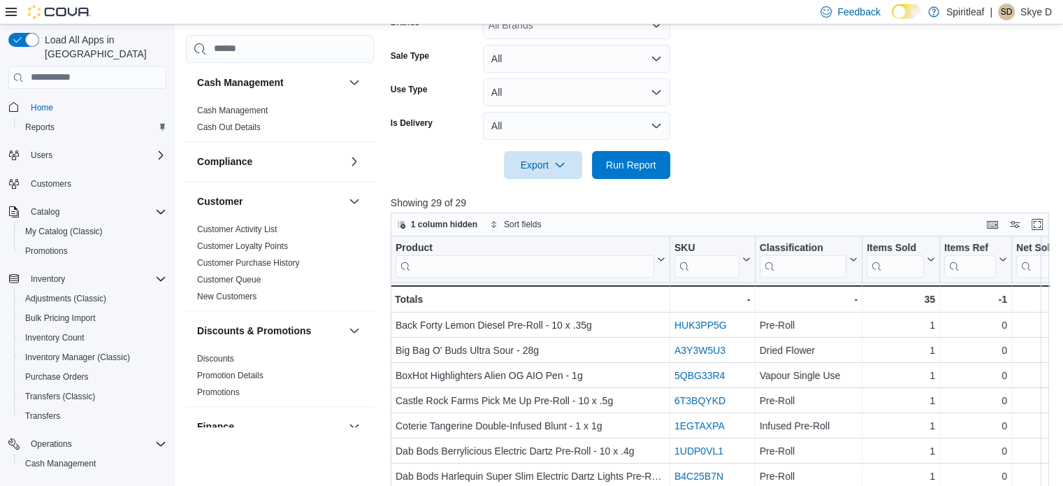
scroll to position [920, 0]
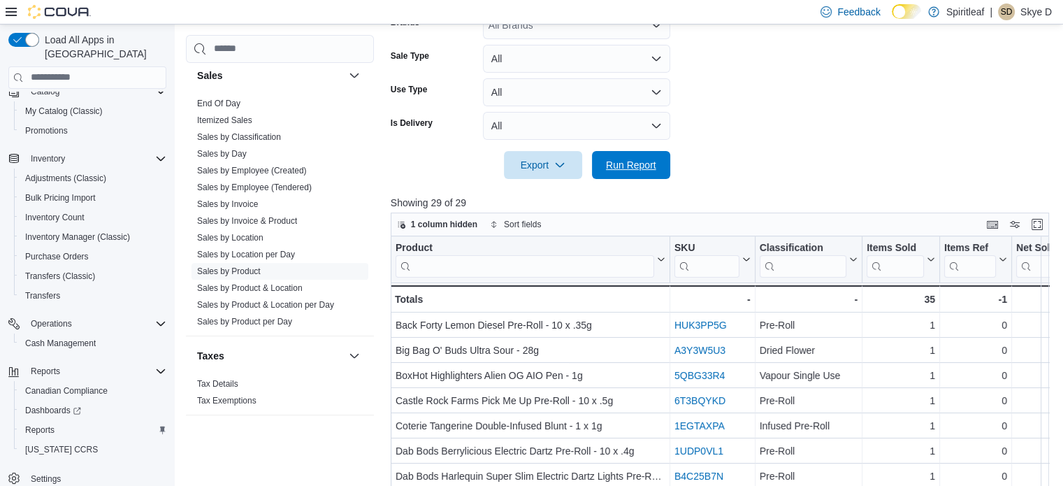
click at [649, 163] on span "Run Report" at bounding box center [631, 165] width 50 height 14
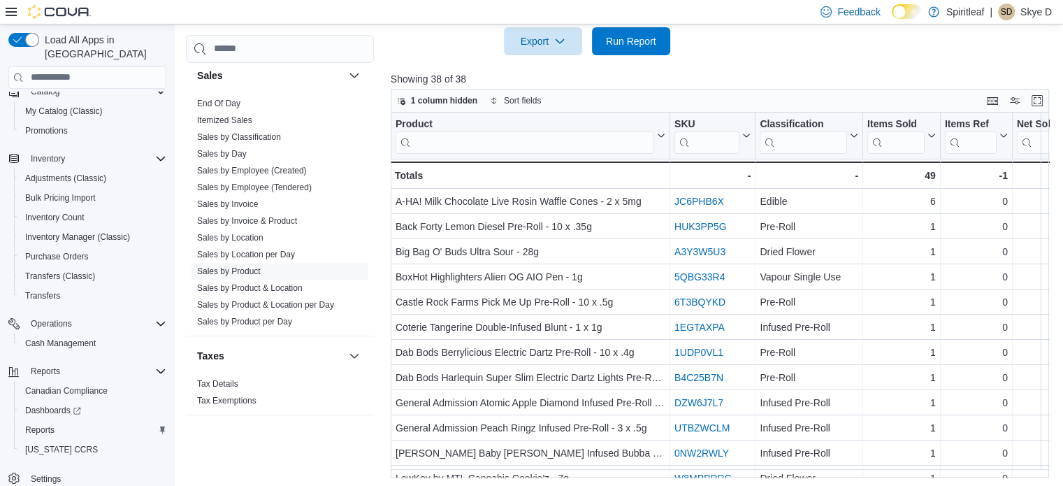
scroll to position [558, 0]
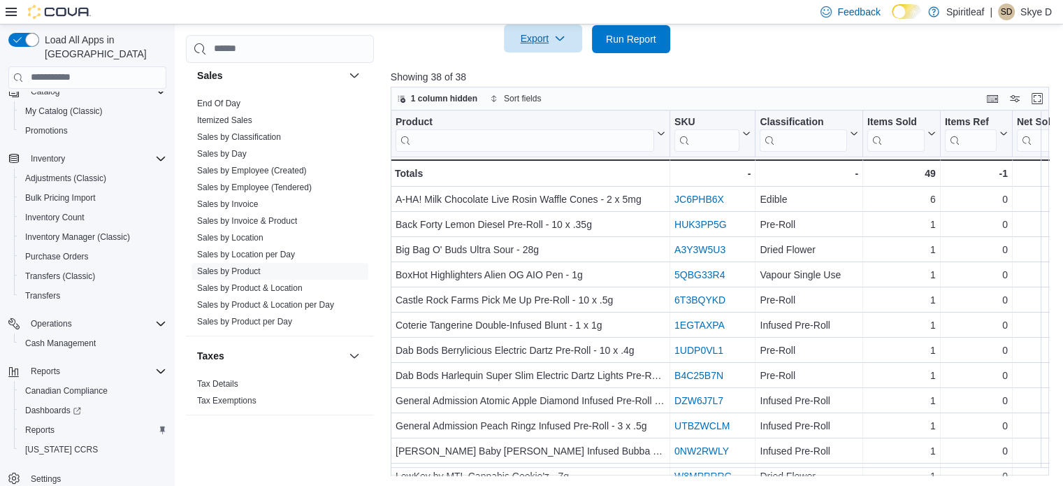
click at [555, 38] on icon "button" at bounding box center [559, 38] width 11 height 11
click at [547, 67] on span "Export to Excel" at bounding box center [545, 67] width 63 height 11
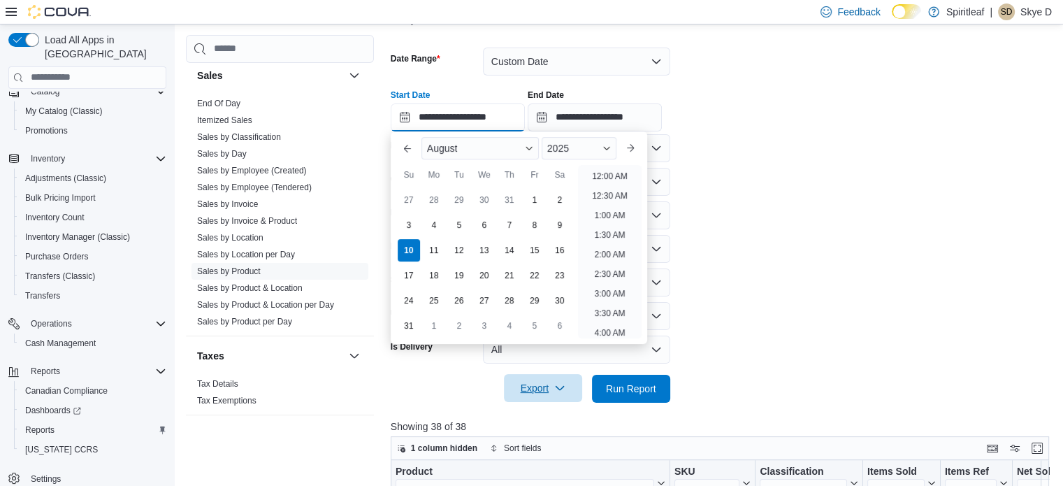
scroll to position [513, 0]
drag, startPoint x: 492, startPoint y: 117, endPoint x: 478, endPoint y: 122, distance: 15.1
click at [478, 122] on input "**********" at bounding box center [458, 117] width 134 height 28
click at [604, 247] on li "3:00 PM" at bounding box center [609, 250] width 43 height 17
type input "**********"
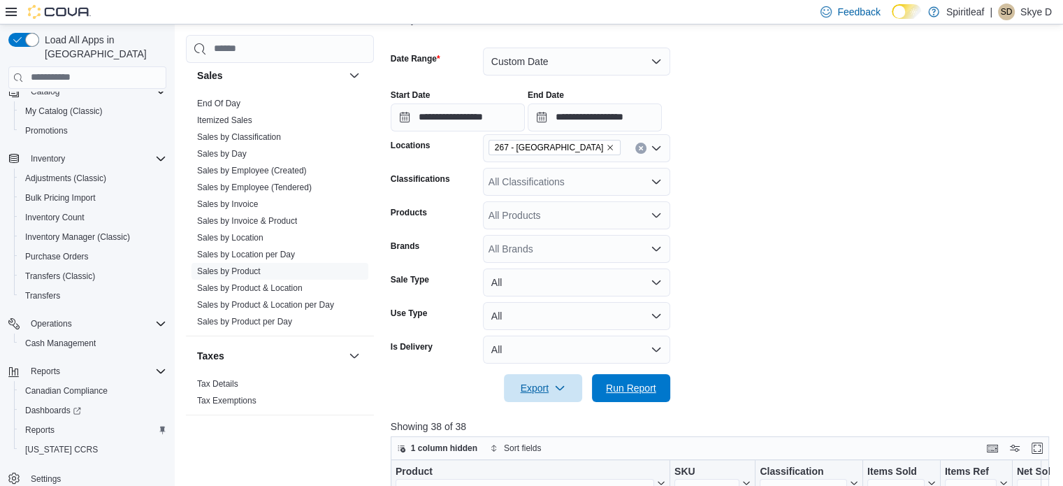
click at [659, 379] on span "Run Report" at bounding box center [631, 388] width 62 height 28
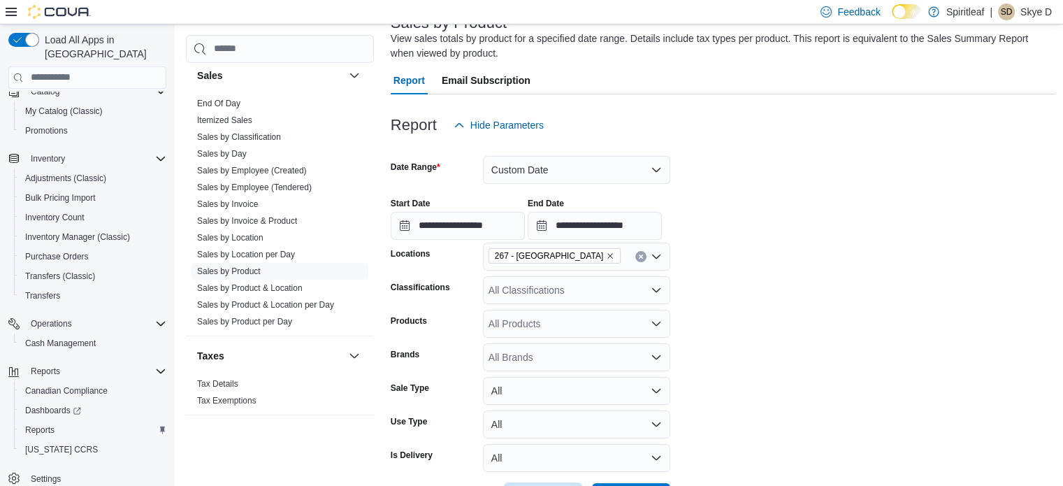
scroll to position [210, 0]
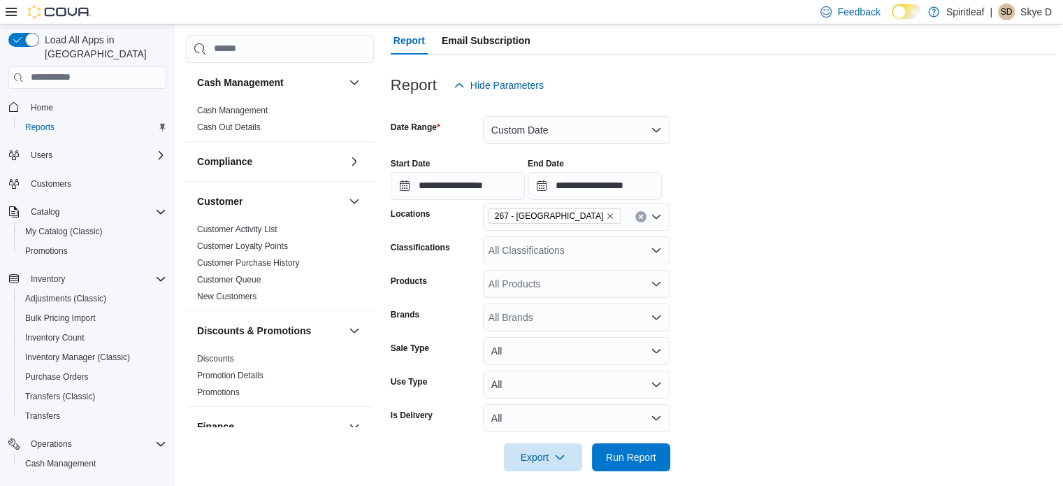
scroll to position [257, 0]
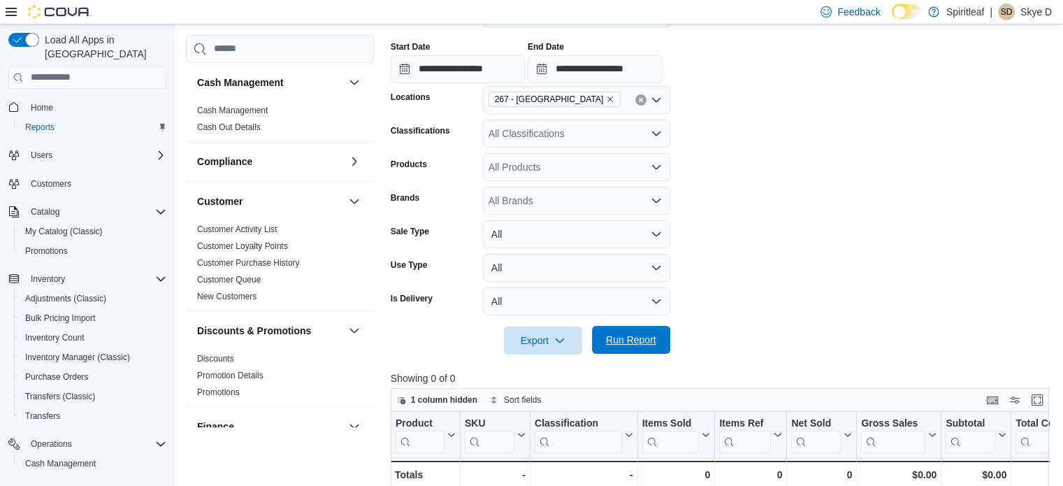
click at [655, 334] on span "Run Report" at bounding box center [631, 340] width 50 height 14
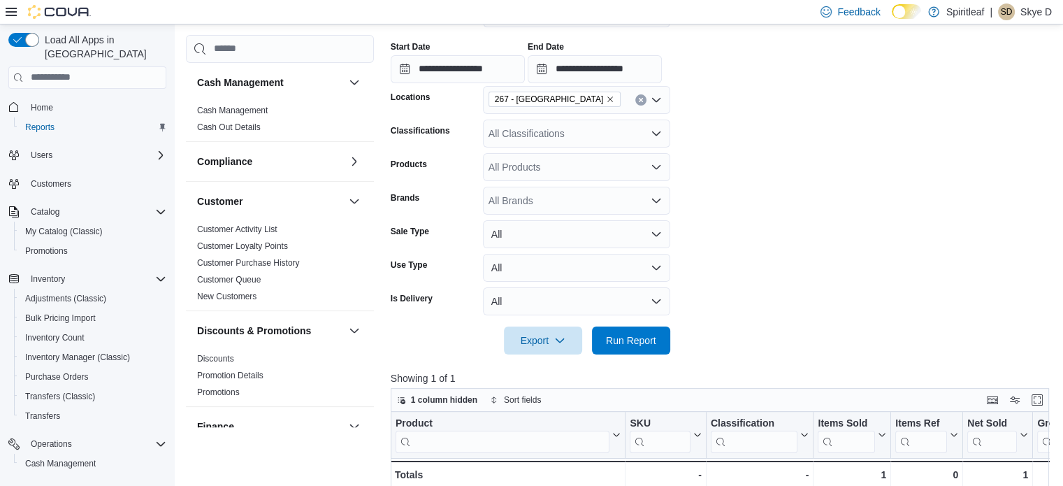
scroll to position [326, 0]
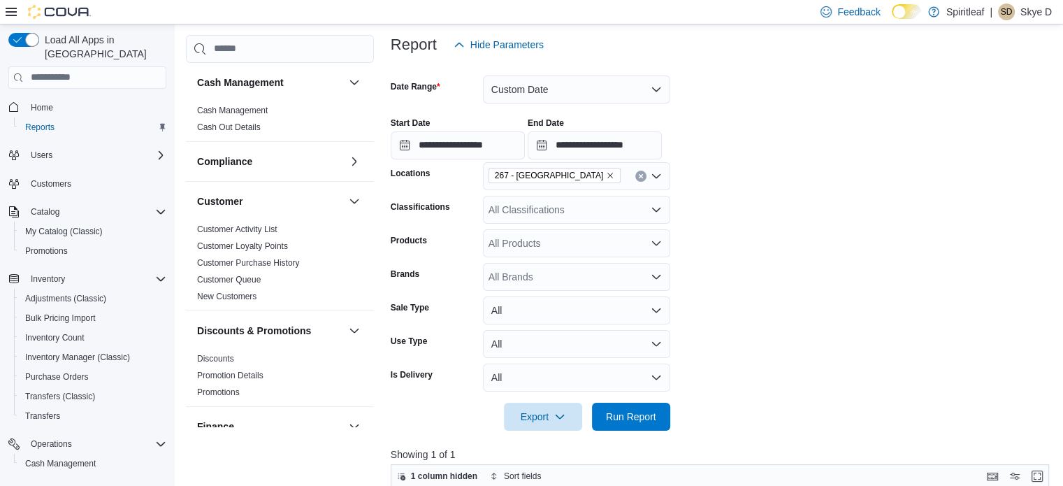
scroll to position [257, 0]
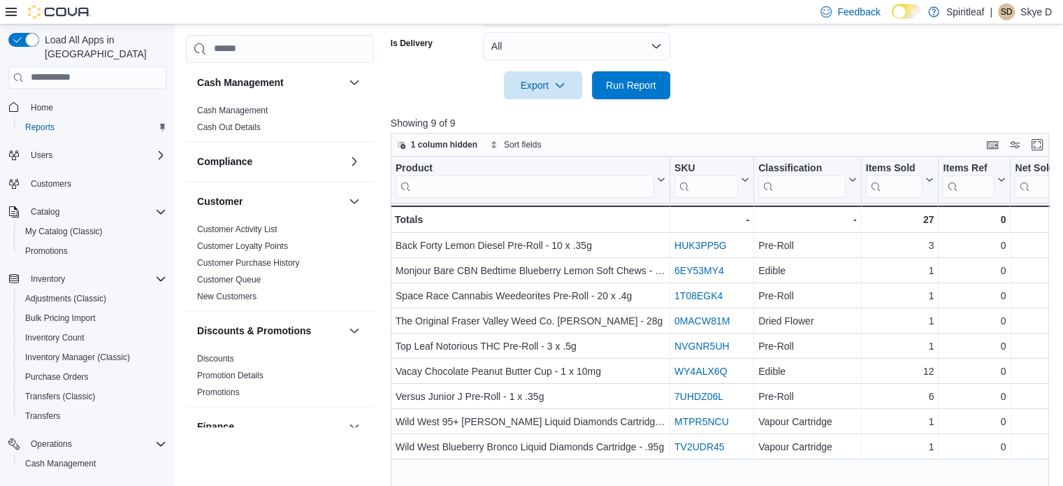
scroll to position [558, 0]
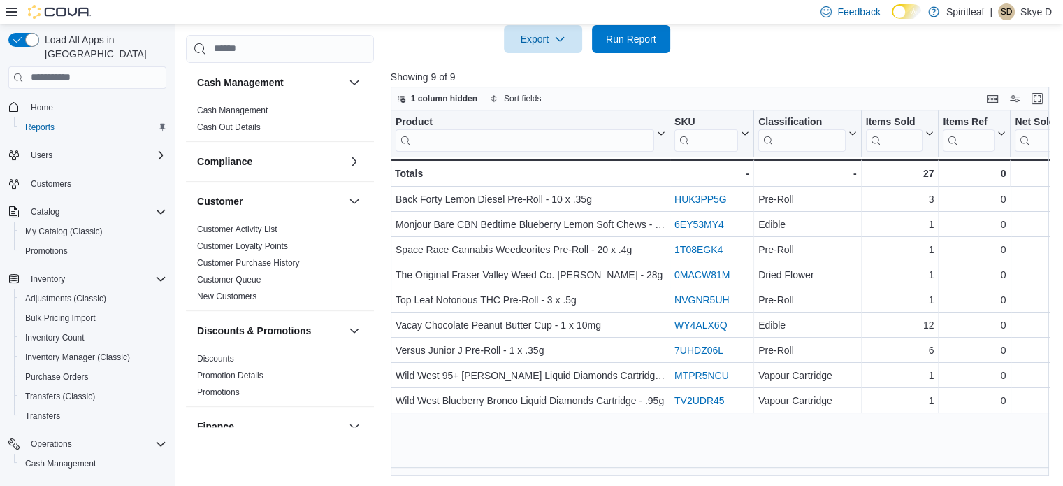
click at [678, 433] on div "Product Click to view column header actions SKU Click to view column header act…" at bounding box center [723, 293] width 665 height 366
